Goal: Transaction & Acquisition: Download file/media

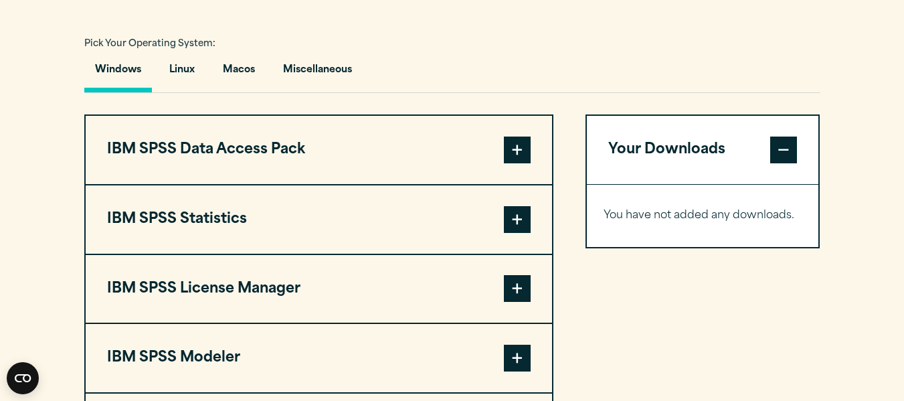
scroll to position [972, 0]
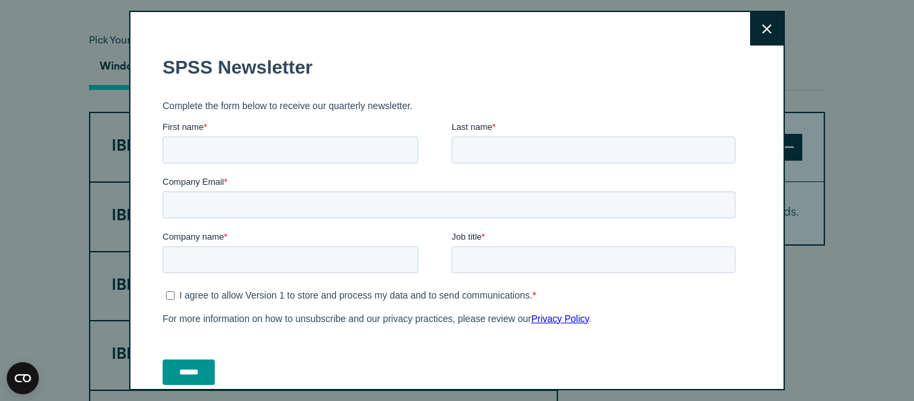
click at [729, 19] on div "Close" at bounding box center [457, 200] width 656 height 379
click at [751, 20] on button "Close" at bounding box center [766, 28] width 33 height 33
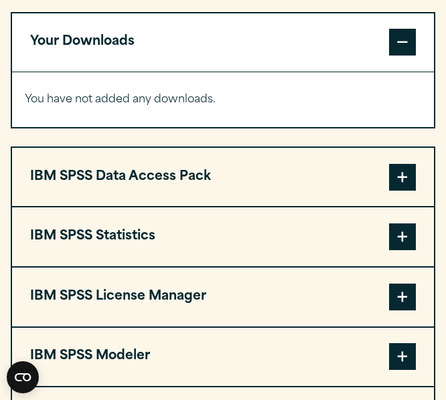
scroll to position [1044, 0]
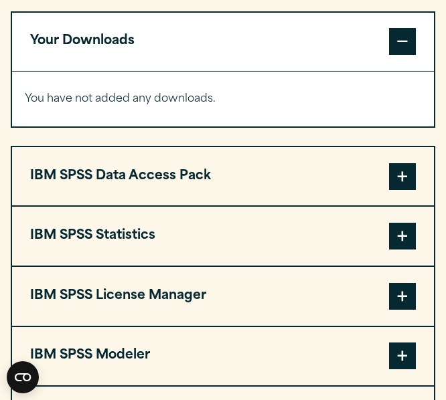
click at [132, 231] on button "IBM SPSS Statistics" at bounding box center [223, 236] width 422 height 59
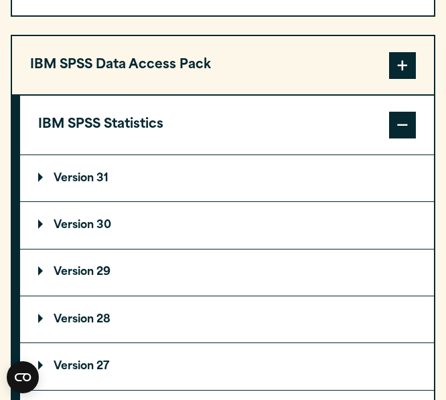
scroll to position [1155, 0]
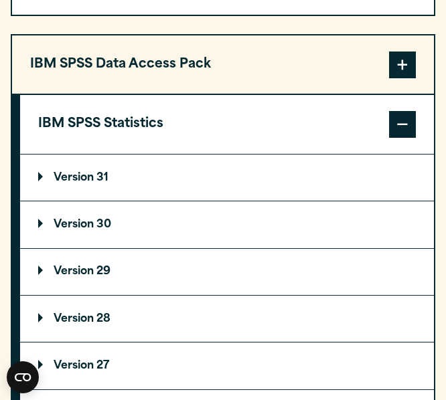
click at [90, 175] on p "Version 31" at bounding box center [73, 178] width 70 height 11
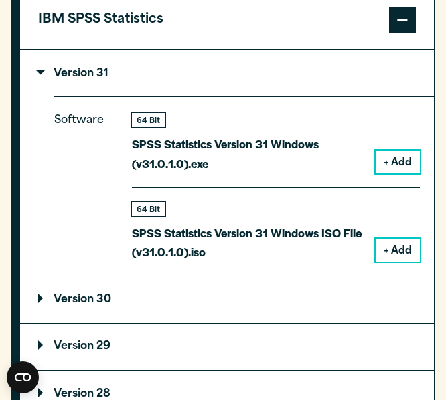
scroll to position [1261, 0]
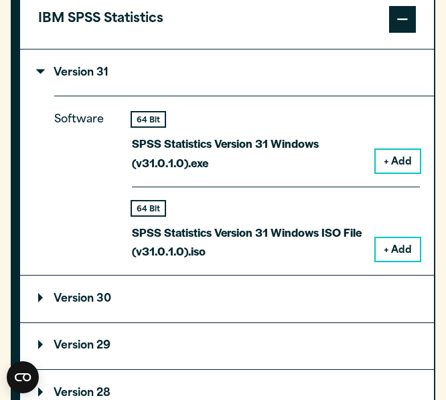
click at [398, 250] on button "+ Add" at bounding box center [397, 249] width 44 height 23
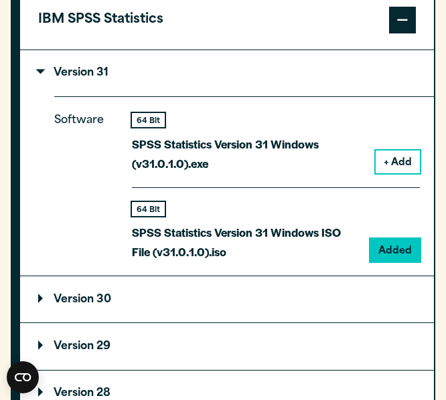
click at [407, 168] on button "+ Add" at bounding box center [397, 162] width 44 height 23
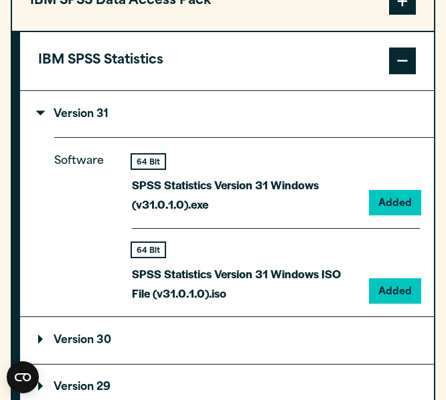
scroll to position [1354, 0]
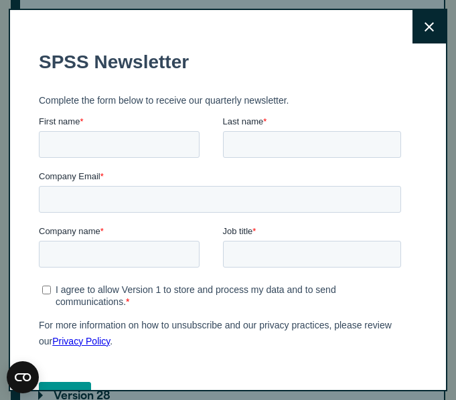
click at [424, 27] on icon at bounding box center [428, 27] width 9 height 10
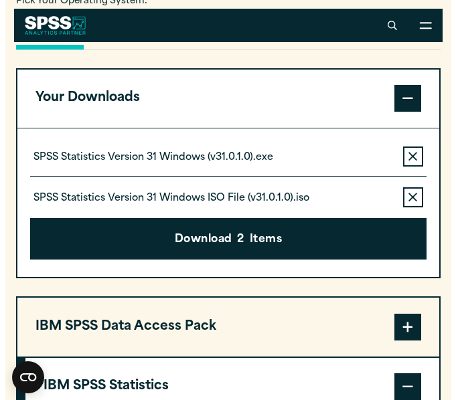
scroll to position [972, 0]
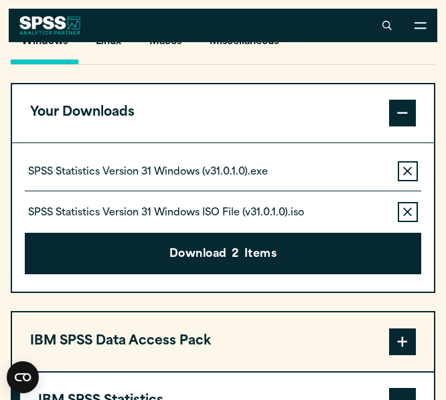
click at [407, 213] on icon "button" at bounding box center [407, 211] width 9 height 9
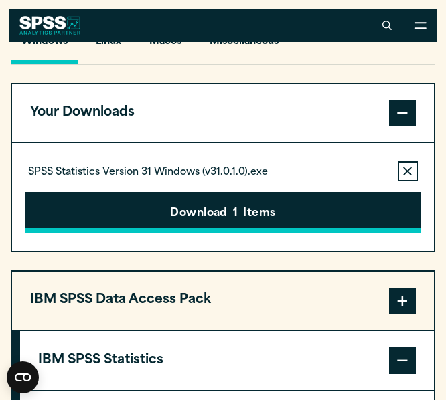
click at [321, 217] on button "Download 1 Items" at bounding box center [222, 212] width 395 height 41
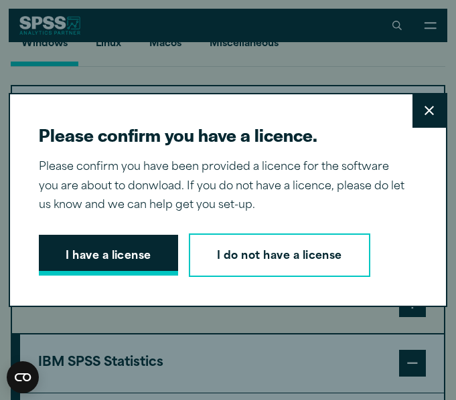
click at [94, 246] on button "I have a license" at bounding box center [108, 255] width 139 height 41
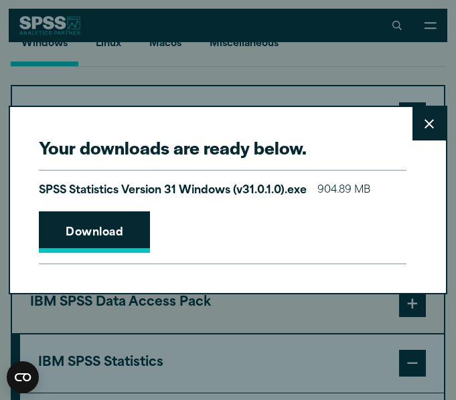
click at [65, 215] on link "Download" at bounding box center [94, 231] width 111 height 41
click at [31, 108] on div "Your downloads are ready below. Close SPSS Statistics Version 31 Windows (v31.0…" at bounding box center [228, 200] width 438 height 188
click at [9, 147] on div "Your downloads are ready below. Close SPSS Statistics Version 31 Windows (v31.0…" at bounding box center [228, 200] width 438 height 188
